Goal: Feedback & Contribution: Submit feedback/report problem

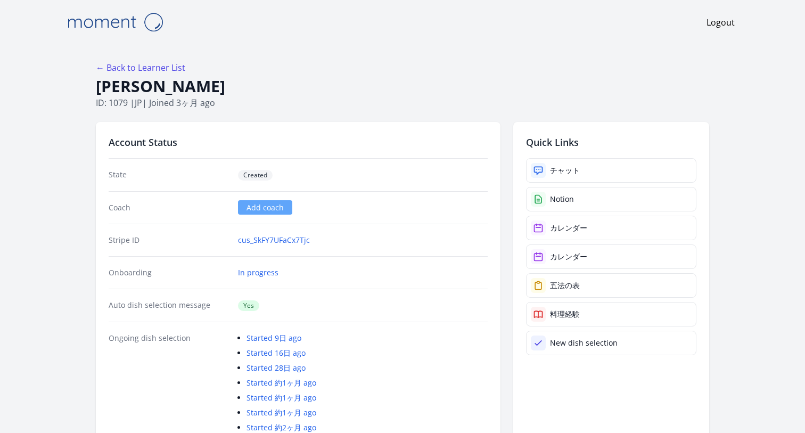
scroll to position [2007, 0]
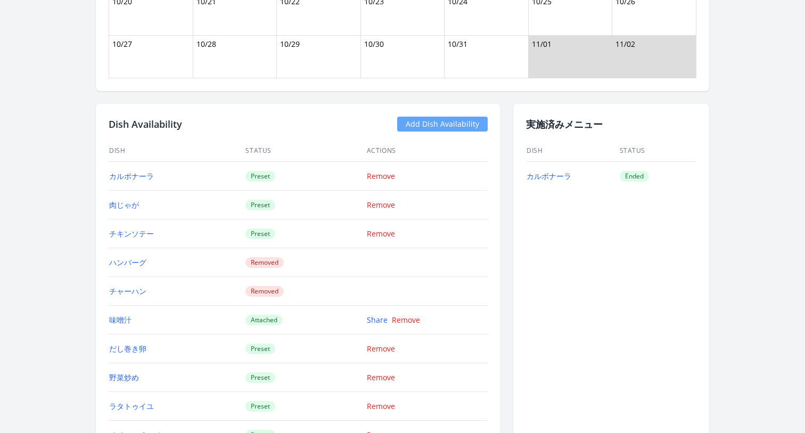
scroll to position [1210, 0]
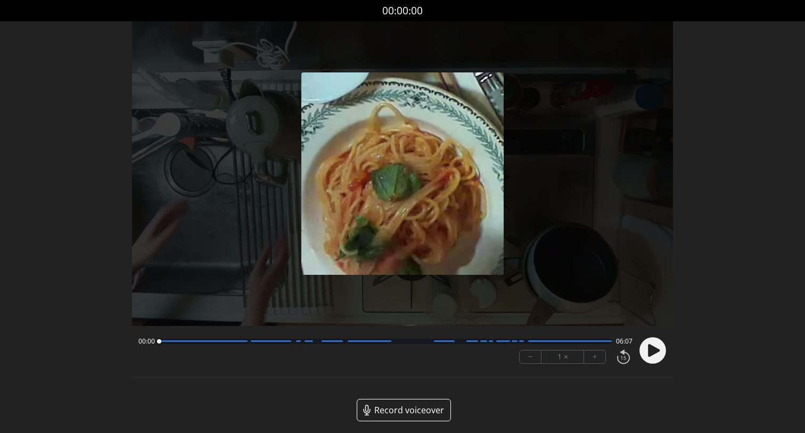
click at [651, 352] on icon at bounding box center [654, 350] width 12 height 13
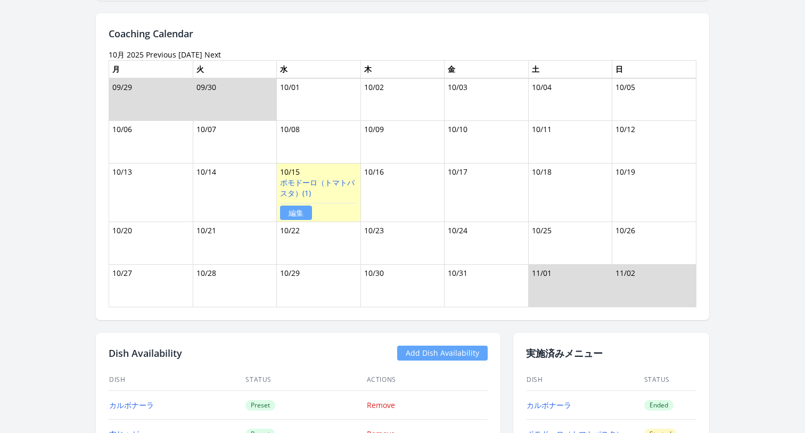
scroll to position [1157, 0]
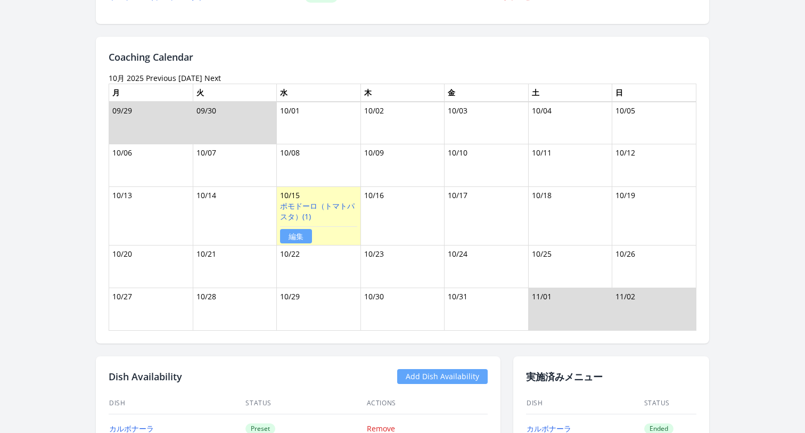
click at [292, 238] on link "編集" at bounding box center [296, 236] width 32 height 14
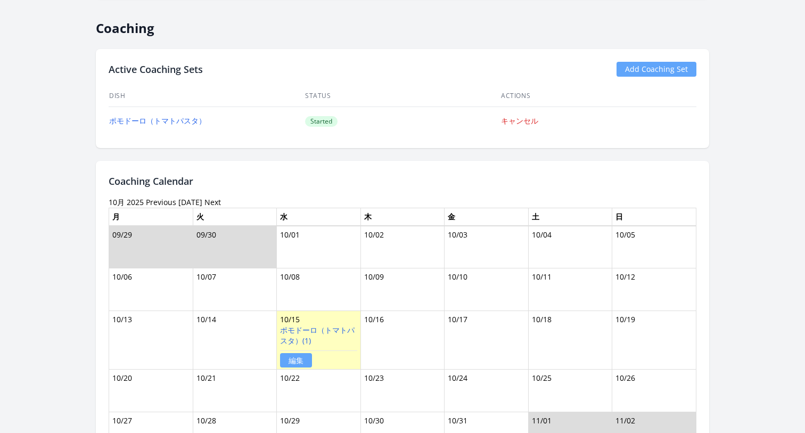
scroll to position [1229, 0]
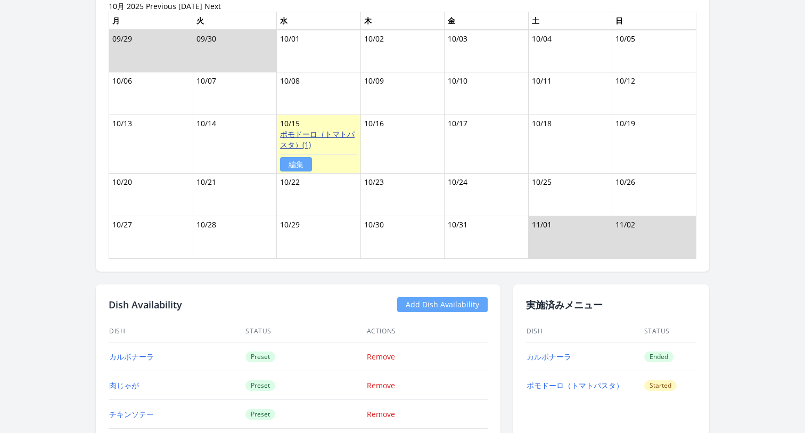
click at [313, 134] on link "ポモドーロ（トマトパスタ）(1)" at bounding box center [317, 139] width 75 height 21
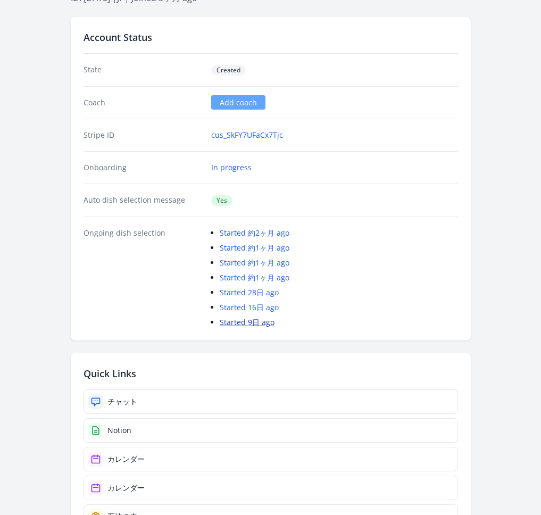
scroll to position [129, 0]
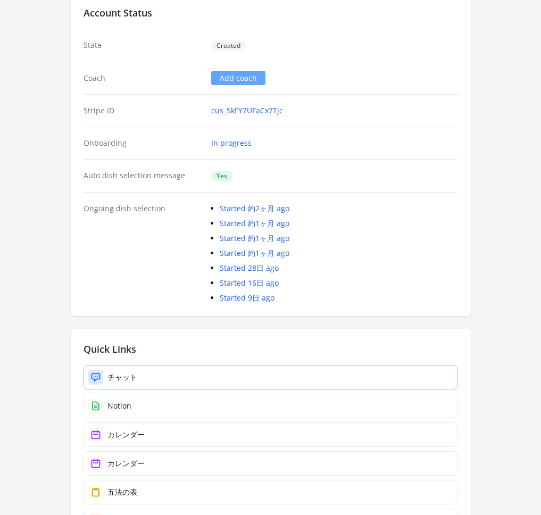
click at [149, 375] on link "チャット" at bounding box center [271, 377] width 375 height 24
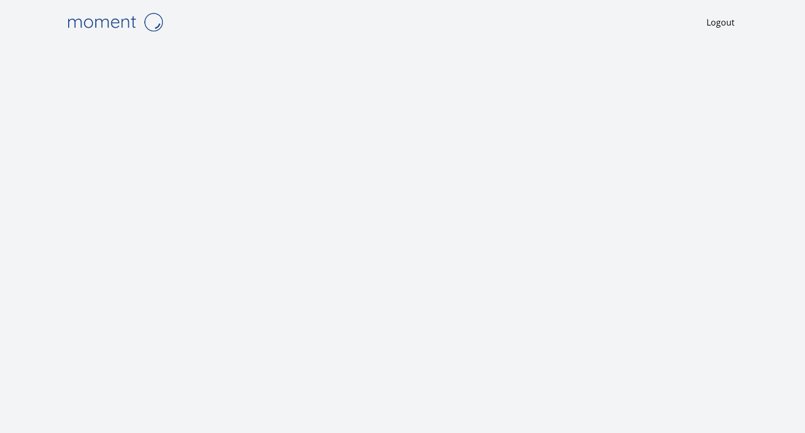
click at [85, 24] on img at bounding box center [115, 22] width 106 height 27
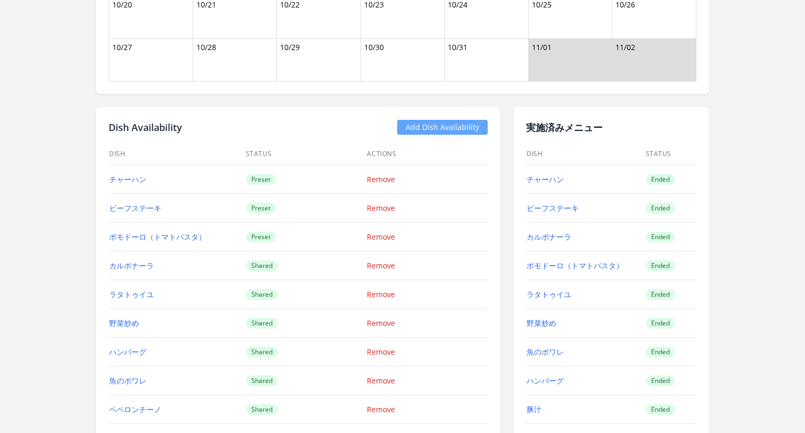
scroll to position [1177, 0]
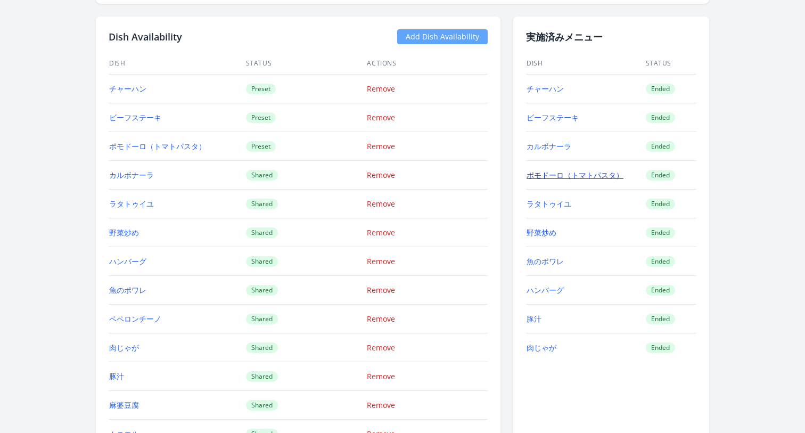
click at [567, 172] on link "ポモドーロ（トマトパスタ）" at bounding box center [574, 175] width 97 height 10
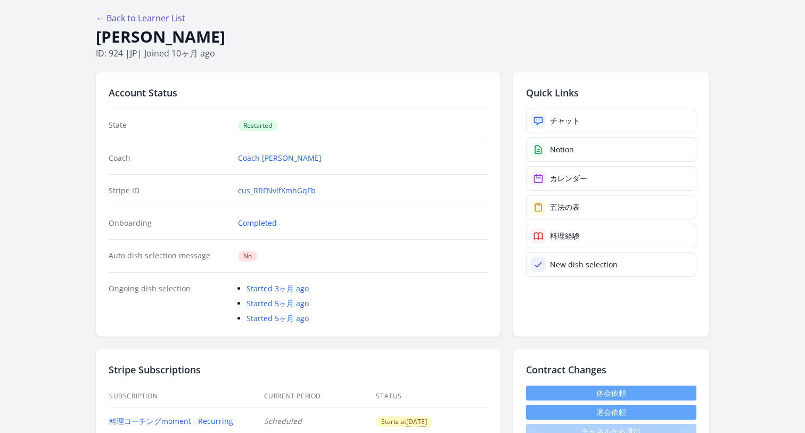
scroll to position [50, 0]
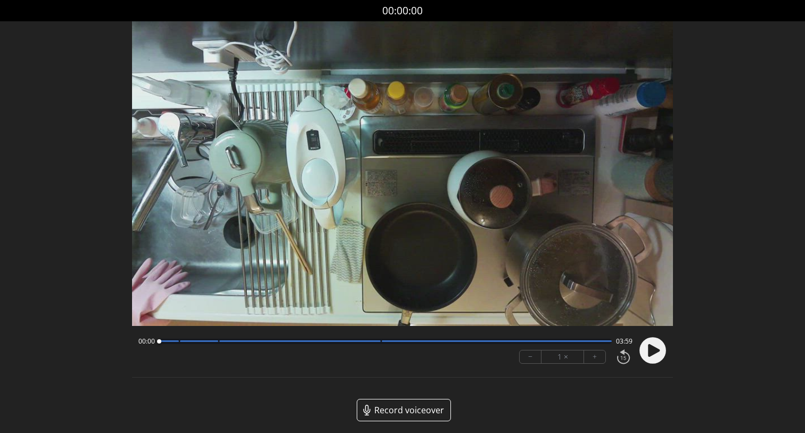
click at [342, 338] on div at bounding box center [385, 340] width 452 height 5
click at [341, 340] on div at bounding box center [343, 341] width 4 height 4
click at [649, 347] on icon at bounding box center [654, 350] width 12 height 13
click at [659, 349] on circle at bounding box center [652, 350] width 27 height 27
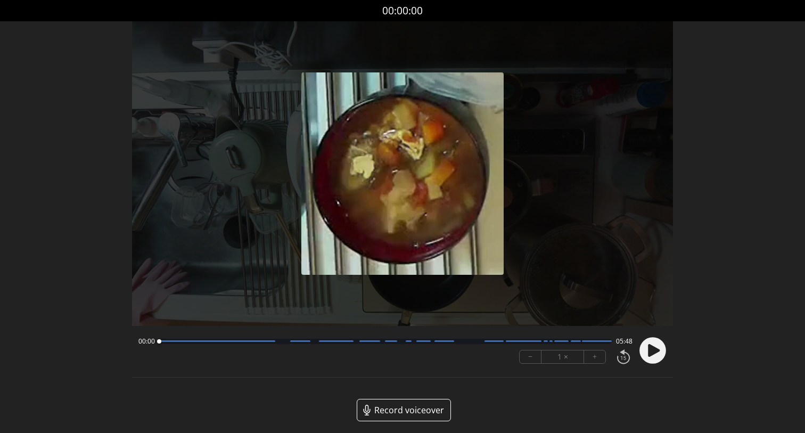
click at [239, 340] on div at bounding box center [217, 341] width 116 height 2
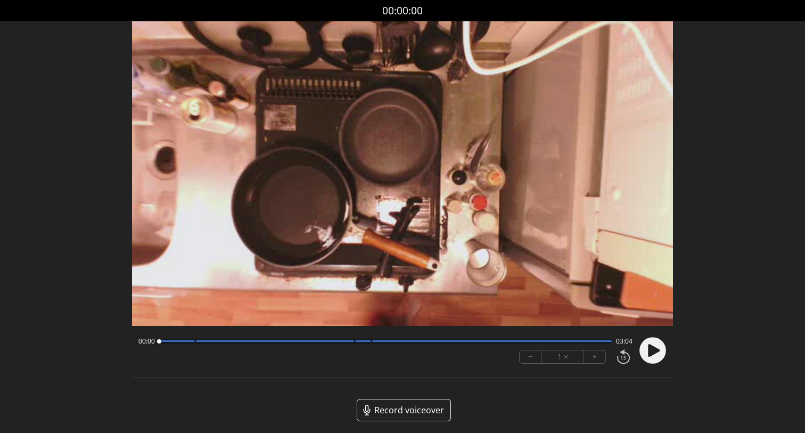
click at [648, 349] on icon at bounding box center [654, 350] width 12 height 13
click at [654, 354] on icon at bounding box center [655, 349] width 3 height 11
click at [403, 410] on span "Record voiceover" at bounding box center [409, 409] width 70 height 13
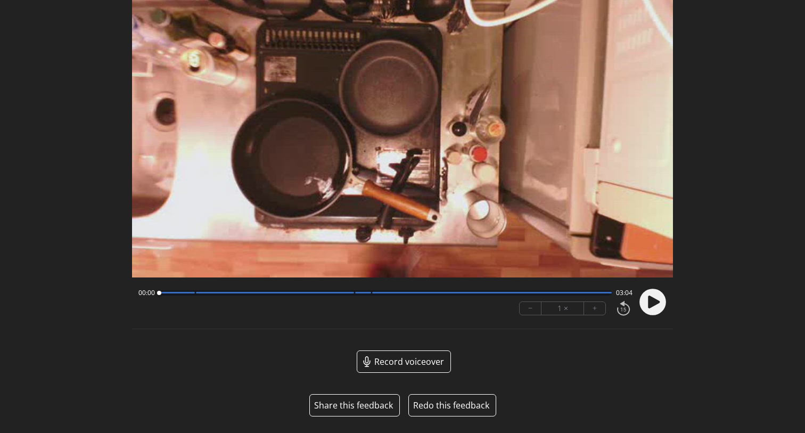
click at [645, 301] on circle at bounding box center [652, 301] width 27 height 27
click at [656, 302] on icon at bounding box center [655, 301] width 3 height 11
click at [362, 403] on button "Share this feedback" at bounding box center [353, 405] width 79 height 13
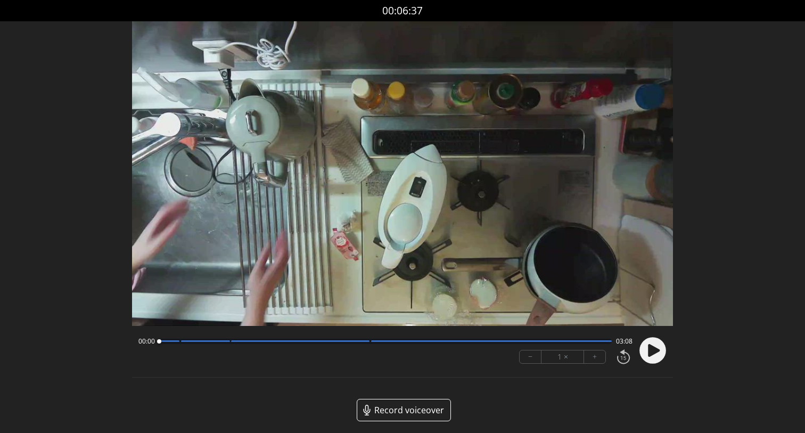
click at [649, 350] on icon at bounding box center [654, 350] width 12 height 13
click at [653, 346] on circle at bounding box center [652, 350] width 27 height 27
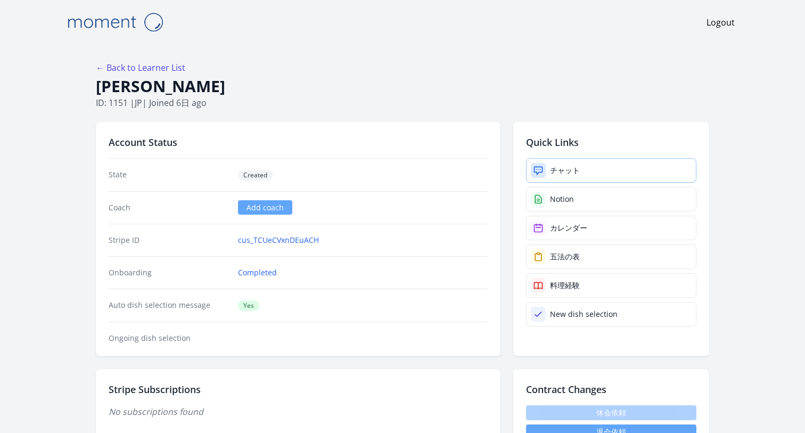
click at [571, 169] on div "チャット" at bounding box center [565, 170] width 30 height 11
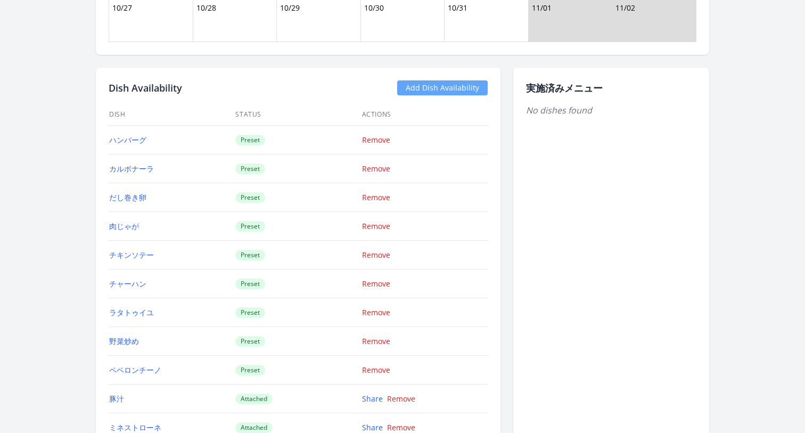
scroll to position [1131, 0]
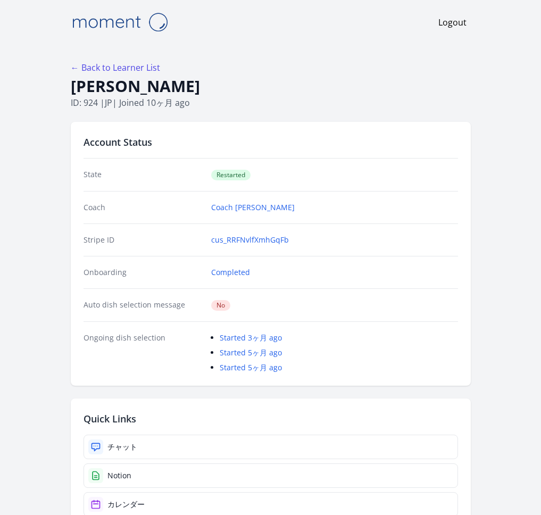
scroll to position [50, 0]
